Goal: Task Accomplishment & Management: Complete application form

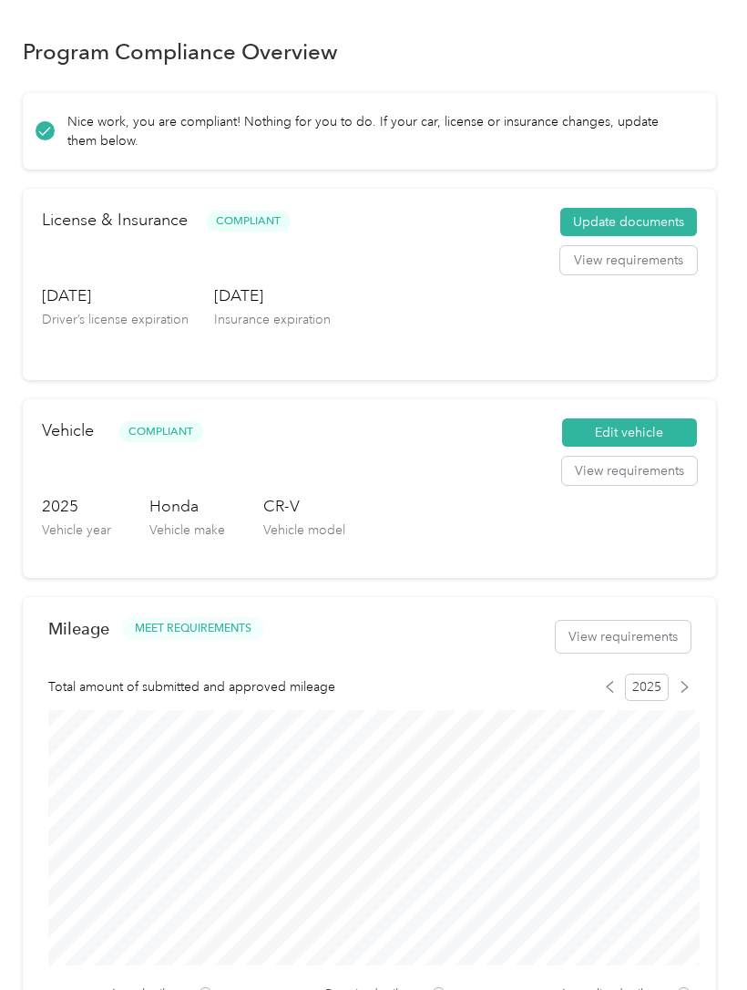
click at [664, 211] on button "Update documents" at bounding box center [628, 222] width 137 height 29
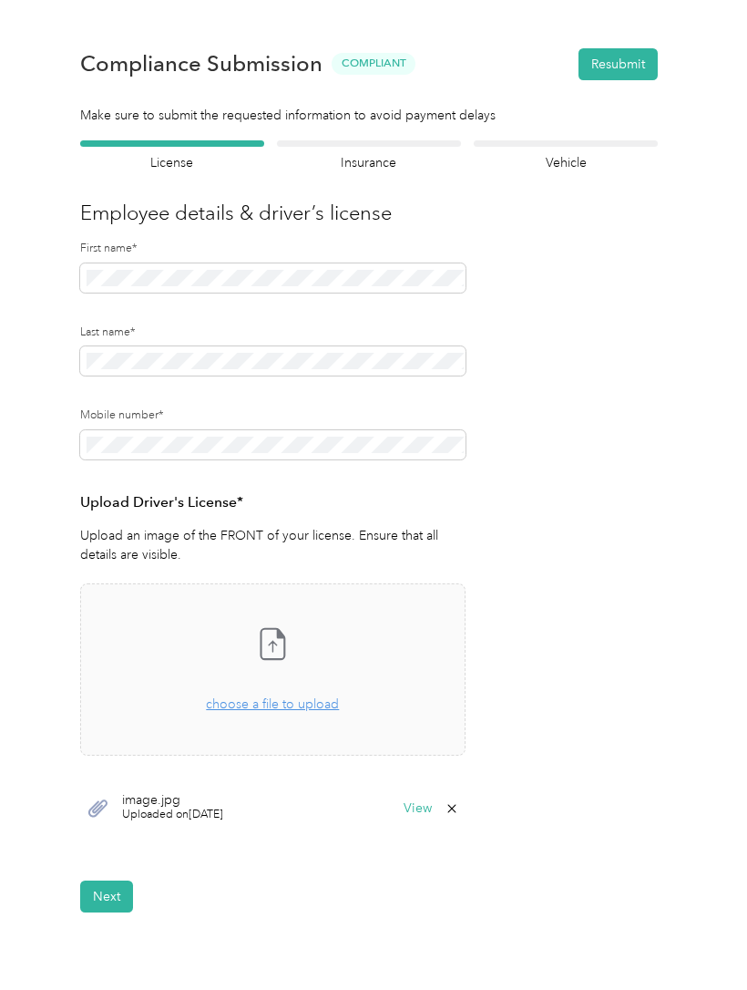
click at [379, 145] on div at bounding box center [369, 143] width 184 height 6
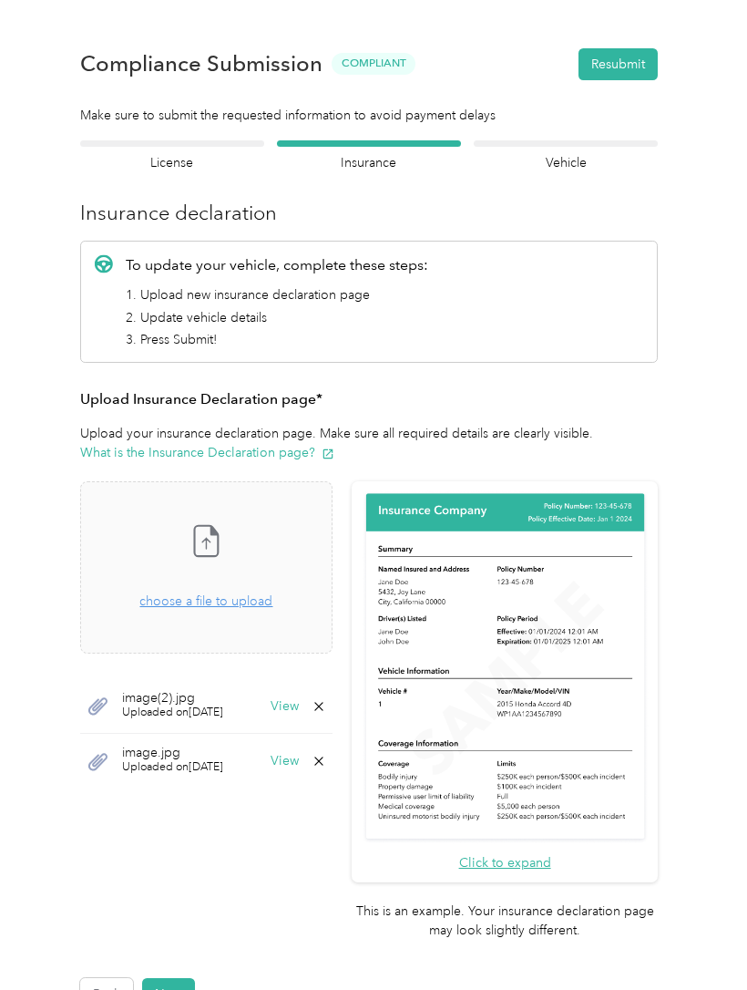
click at [257, 606] on span "choose a file to upload" at bounding box center [205, 600] width 133 height 15
click at [184, 978] on button "Next" at bounding box center [168, 994] width 53 height 32
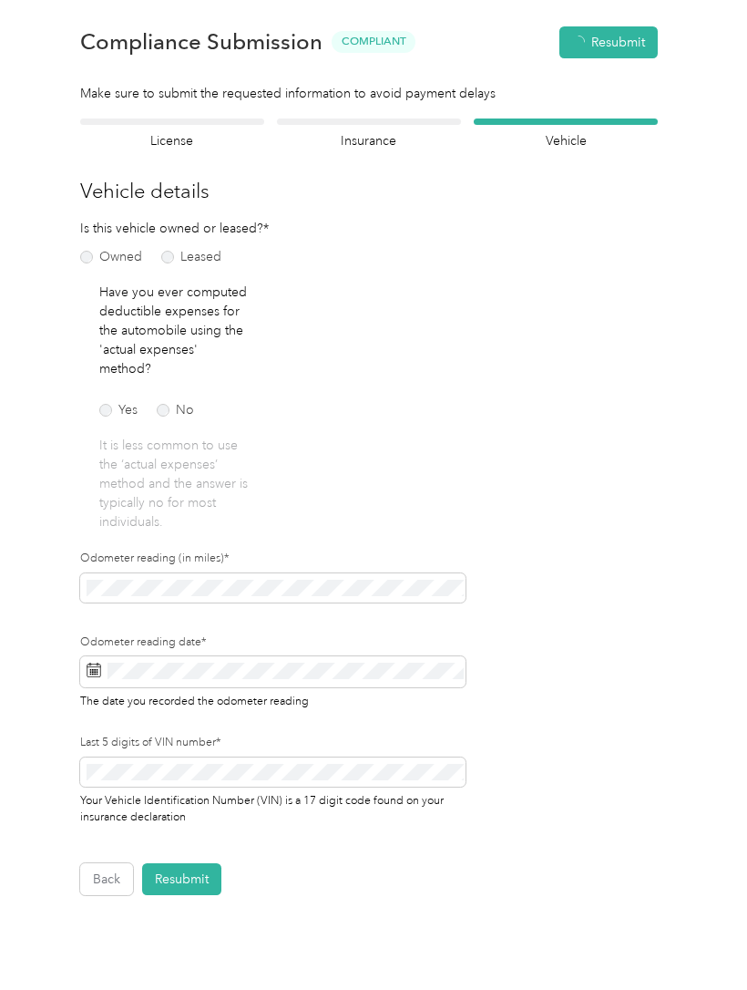
scroll to position [23, 0]
click at [396, 118] on div at bounding box center [369, 121] width 184 height 6
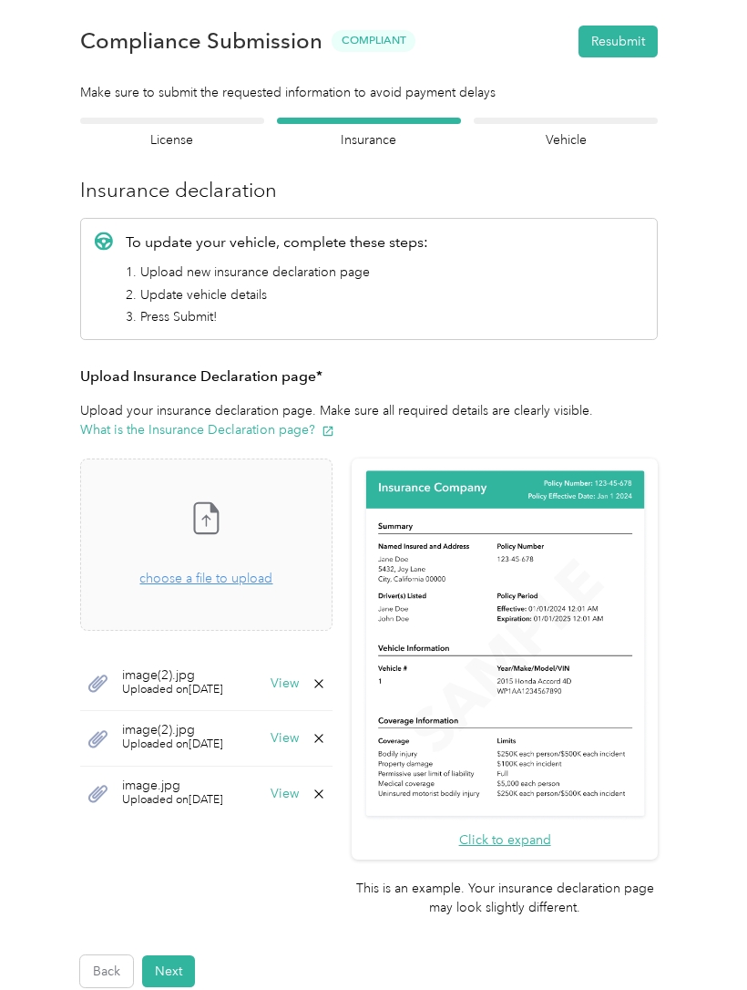
click at [194, 955] on button "Next" at bounding box center [168, 971] width 53 height 32
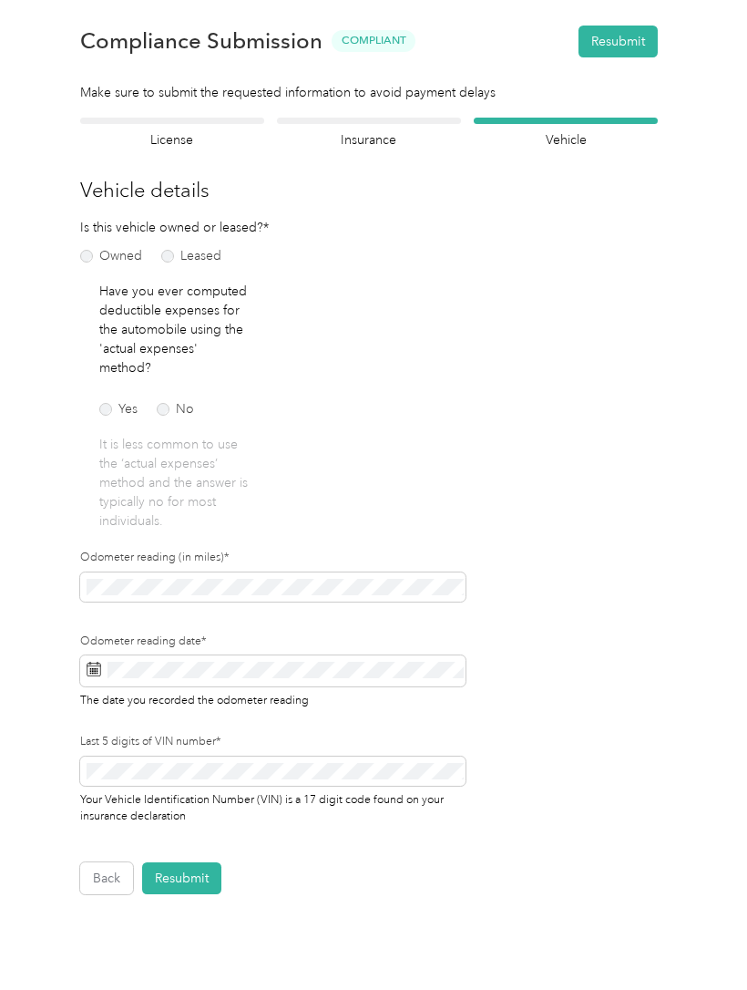
click at [171, 108] on section "Back Home Compliance overview Compliance submission Compliance Submission Compl…" at bounding box center [370, 447] width 694 height 894
click at [182, 118] on div at bounding box center [172, 121] width 184 height 6
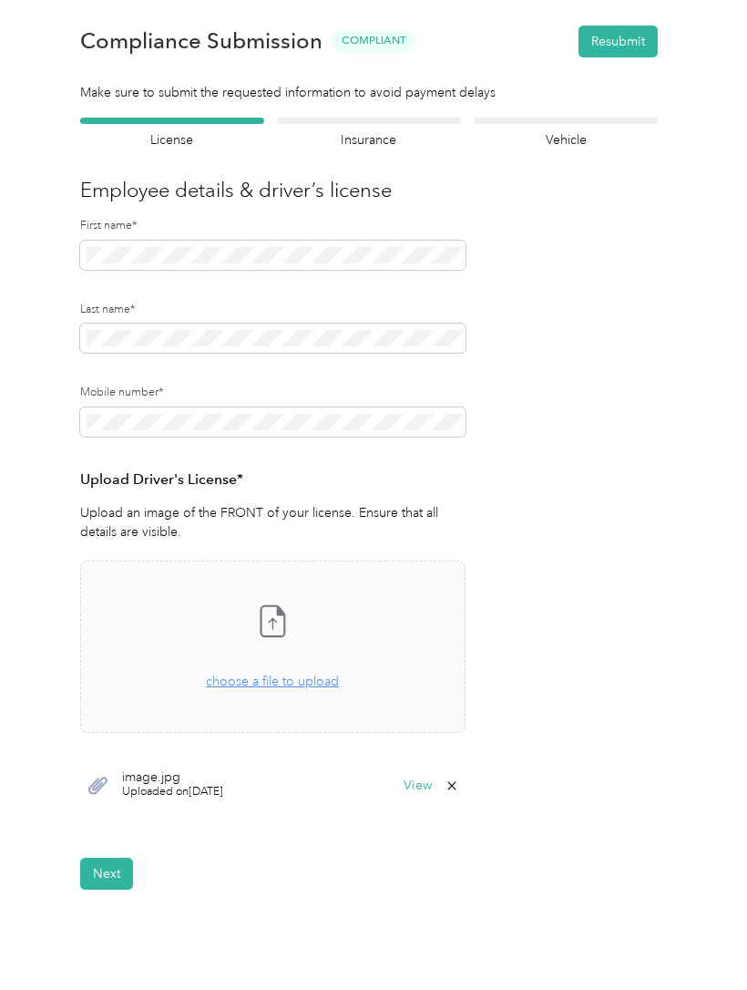
click at [381, 119] on div at bounding box center [369, 121] width 184 height 6
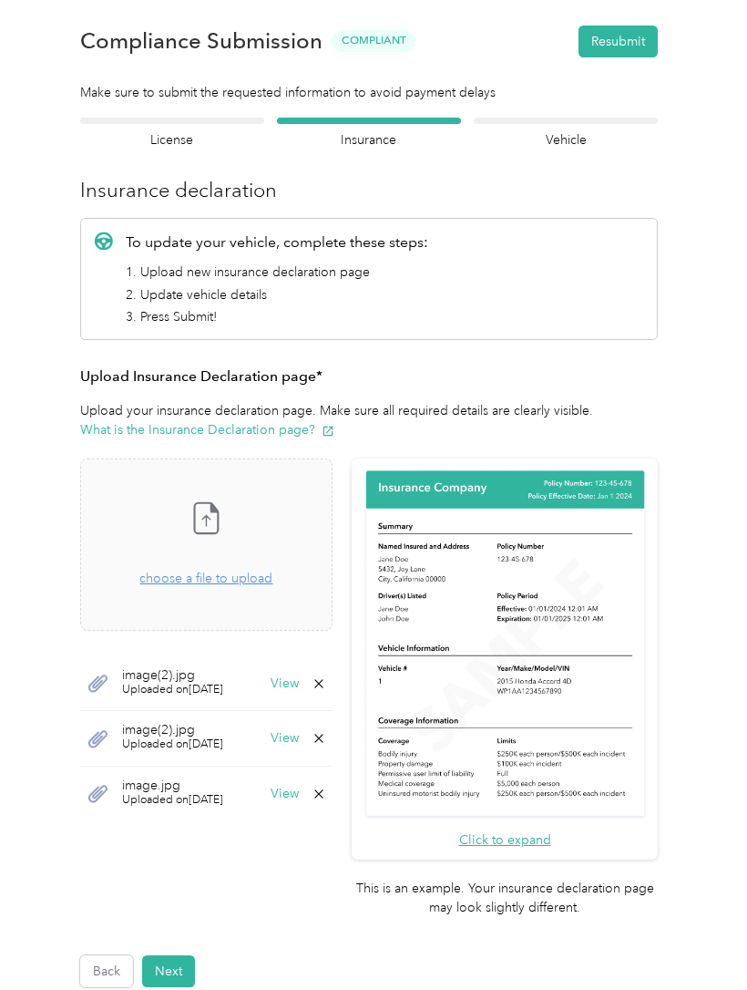
click at [632, 31] on button "Resubmit" at bounding box center [618, 42] width 79 height 32
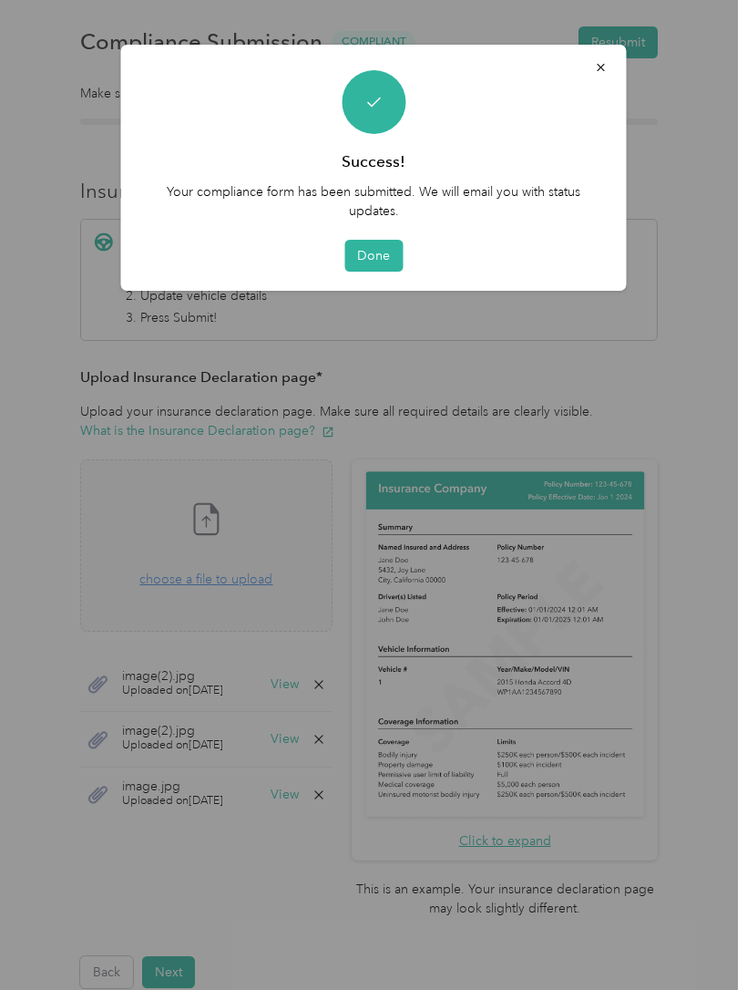
click at [372, 247] on button "Done" at bounding box center [373, 256] width 58 height 32
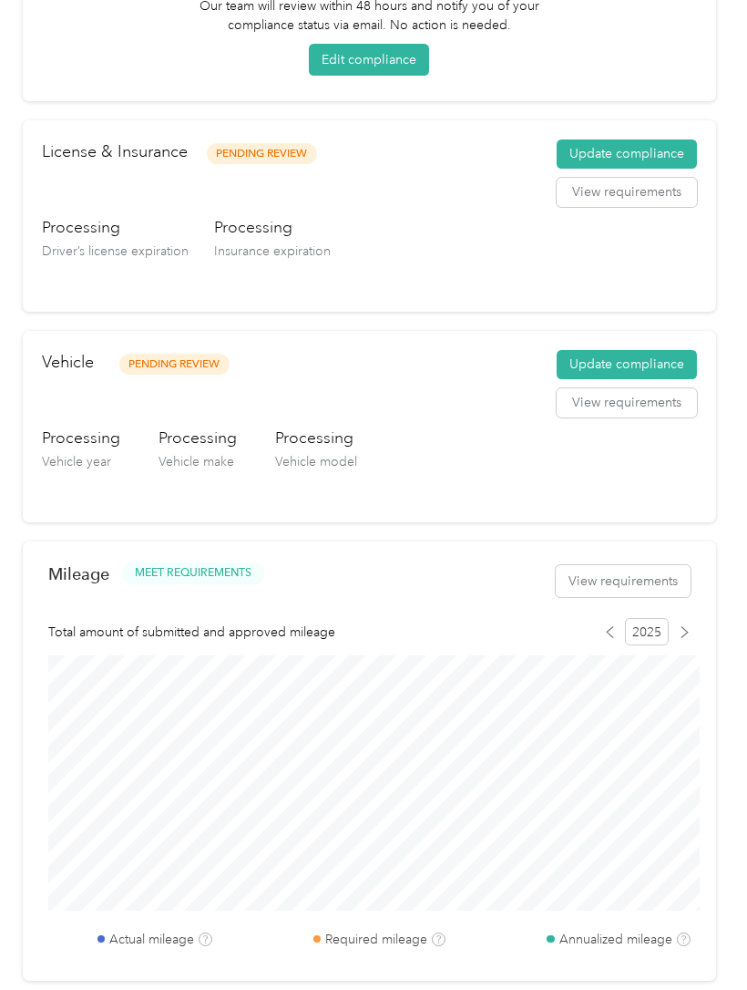
scroll to position [213, 0]
